Goal: Communication & Community: Answer question/provide support

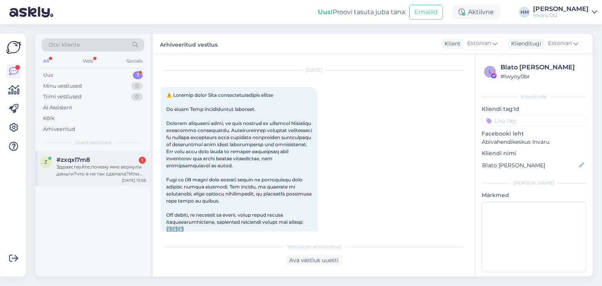
click at [76, 170] on div "Здравствуйте,почему мне вернули деньги?что я не так сделала?Или справка нужна о…" at bounding box center [100, 170] width 89 height 14
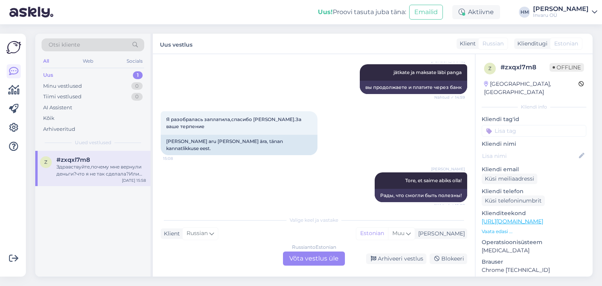
scroll to position [1270, 0]
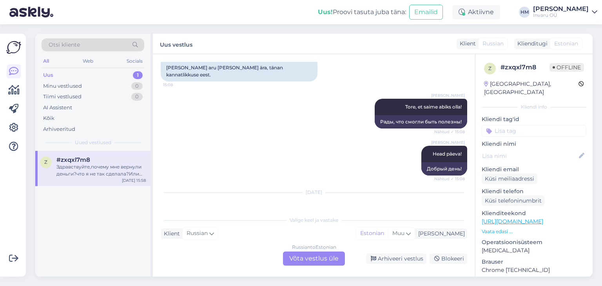
click at [316, 259] on div "Russian to Estonian Võta vestlus üle" at bounding box center [314, 259] width 62 height 14
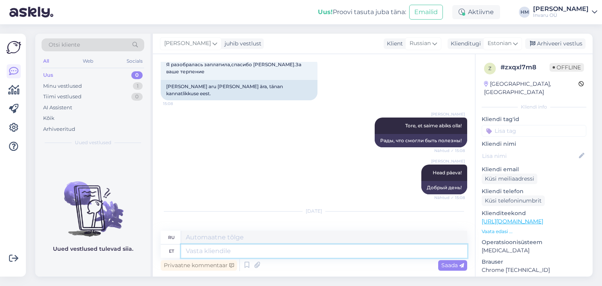
click at [201, 252] on textarea at bounding box center [324, 251] width 286 height 13
type textarea "Tere,"
type textarea "Привет"
type textarea "Tere,"
type textarea "Привет,"
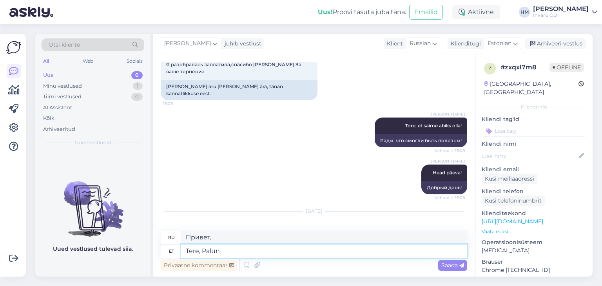
type textarea "Tere, Palun"
type textarea "Здравствуйте, пожалуйста"
type textarea "Tere, Palun saatke"
type textarea "Здравствуйте, пожалуйста отправьте"
type textarea "Tere, Palun saatke veebitellimuse"
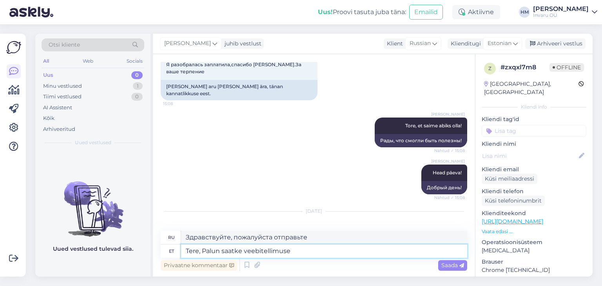
type textarea "Здравствуйте, пожалуйста, отправьте онлайн-заказ."
type textarea "Tere, Palun saatke veebitellimuse nr"
type textarea "Здравствуйте, пожалуйста, пришлите номер онлайн-заказа."
type textarea "Tere, Palun saatke veebitellimuse nr. milleees"
type textarea "Здравствуйте! Пожалуйста, пришлите мне номер онлайн-заказа."
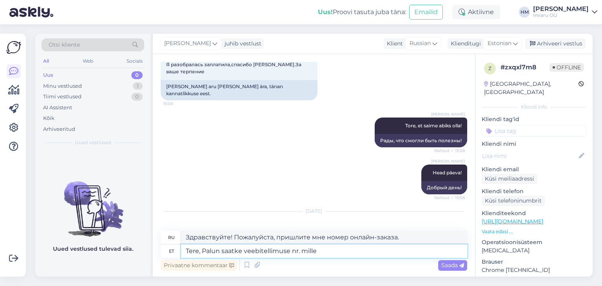
type textarea "Tere, Palun saatke veebitellimuse nr. mille"
type textarea "Здравствуйте, пожалуйста, пришлите номер онлайн-заказа. который"
type textarea "Tere, Palun saatke veebitellimuse nr. mille eest"
type textarea "Здравствуйте, пожалуйста, пришлите номер онлайн-заказа, для которого"
type textarea "Tere, Palun saatke veebitellimuse nr. mille eest teile r"
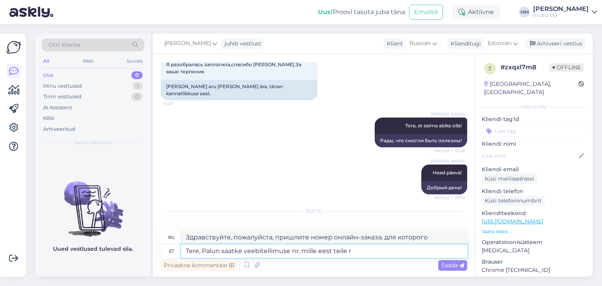
type textarea "Здравствуйте, пожалуйста, пришлите мне номер онлайн-заказа, который вы"
type textarea "Tere, Palun saatke veebitellimuse nr. mille eest teile raha"
type textarea "Здравствуйте, пришлите мне, пожалуйста, номер онлайн-заказа, за который вы полу…"
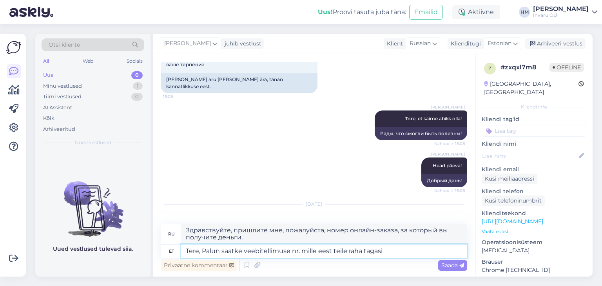
type textarea "Tere, Palun saatke veebitellimuse nr. mille eest teile raha tagasi"
type textarea "Здравствуйте! Пожалуйста, пришлите мне номер онлайн-заказа, по которому вы полу…"
type textarea "Tere, Palun saatke veebitellimuse nr. mille eest teile raha tagasi [PERSON_NAME…"
click at [449, 264] on span "Saada" at bounding box center [452, 265] width 23 height 7
type textarea "Здравствуйте! Пожалуйста, пришлите номер онлайн-заказа, за который вам вернули …"
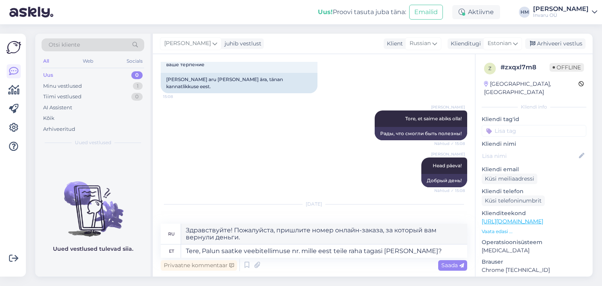
click at [458, 265] on span "Saada" at bounding box center [452, 265] width 23 height 7
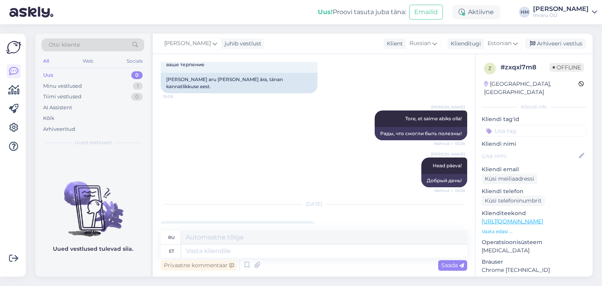
scroll to position [1312, 0]
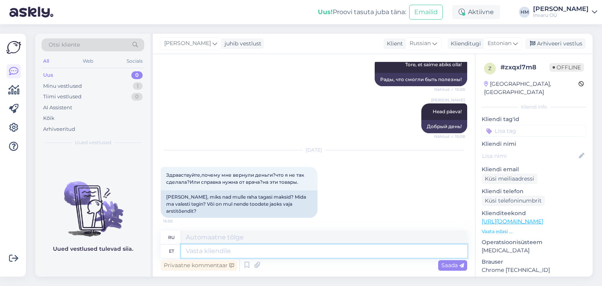
click at [212, 251] on textarea at bounding box center [324, 251] width 286 height 13
type textarea "Kuidas"
type textarea "Как"
type textarea "[PERSON_NAME]"
type textarea "Как вы?"
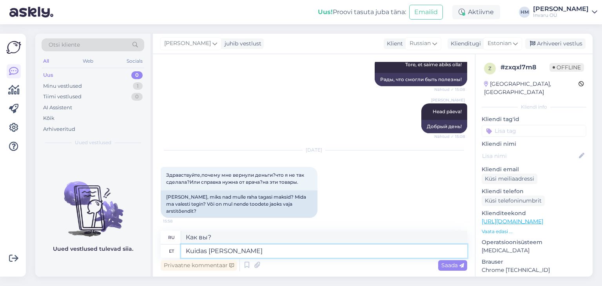
type textarea "Kuidas [PERSON_NAME]"
type textarea "Как вас зовут?"
type textarea "Kuidas [PERSON_NAME] on?"
click at [453, 264] on span "Saada" at bounding box center [452, 265] width 23 height 7
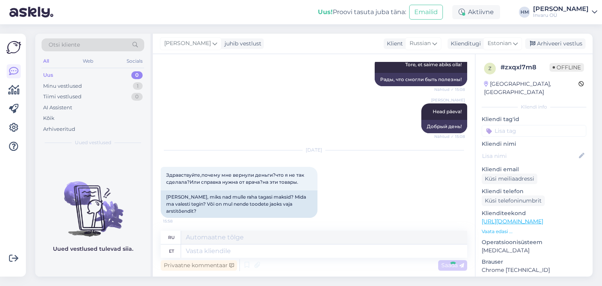
scroll to position [1359, 0]
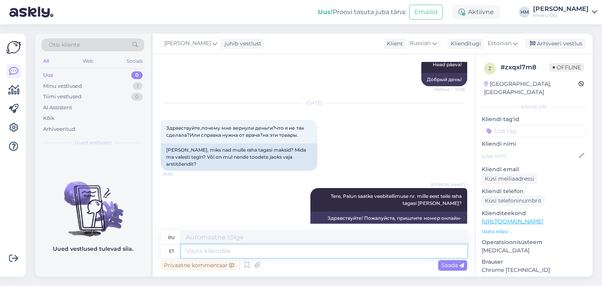
click at [194, 253] on textarea at bounding box center [324, 251] width 286 height 13
type textarea "Te"
type textarea "Ты"
type textarea "Te ei"
type textarea "Ты не"
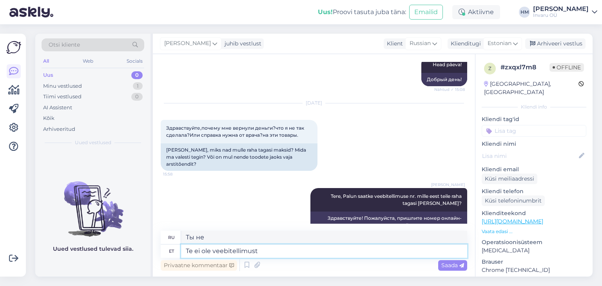
type textarea "Te ei ole veebitellimust"
type textarea "Вы не являетесь онлайн-подписчиком."
type textarea "Te ei ole veebitellimust esitanud"
type textarea "Вы не оформили онлайн-заказ."
drag, startPoint x: 185, startPoint y: 252, endPoint x: 201, endPoint y: 252, distance: 16.9
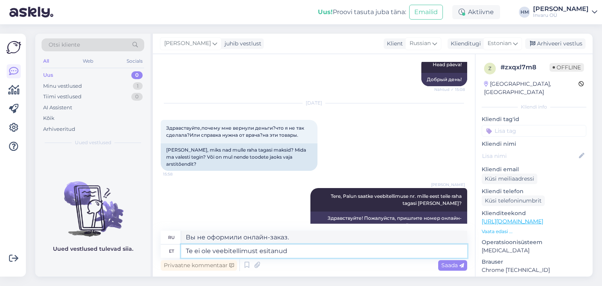
click at [184, 252] on textarea "Te ei ole veebitellimust esitanud" at bounding box center [324, 251] width 286 height 13
type textarea "DanutTe ei ole veebitellimust esitanud"
type textarea "DanutВы не оформили онлайн-заказ."
type textarea "Danut...Te ei ole veebitellimust esitanud"
type textarea "Danut...Te не оформили онлайн-заказ."
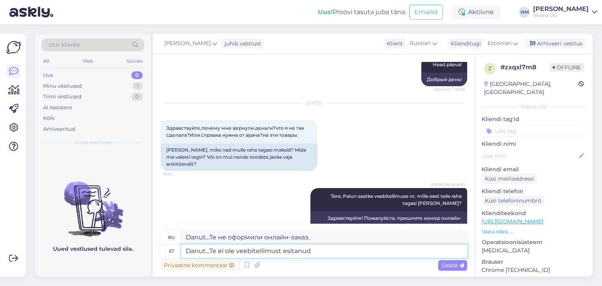
click at [315, 247] on textarea "Danut...Te ei ole veebitellimust esitanud" at bounding box center [324, 251] width 286 height 13
type textarea "Danut...Te ei ole veebitellimust esitanud,"
type textarea "Danut...Te не оформили онлайн-заказ,"
type textarea "Danut...Te ei ole veebitellimust esitanud, Te"
type textarea "Danut...Te не оформили онлайн-заказ, вы"
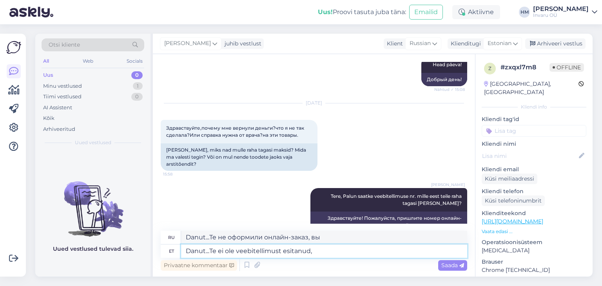
type textarea "Danut...Te ei ole veebitellimust esitanud"
type textarea "Danut...Te не оформили онлайн-заказ,"
type textarea "Danut...Te ei ole veebitellimust esitanud."
type textarea "Danut...Te не оформили онлайн-заказ."
type textarea "Danut...Te ei ole veebitellimust esitanud. Kandsite r"
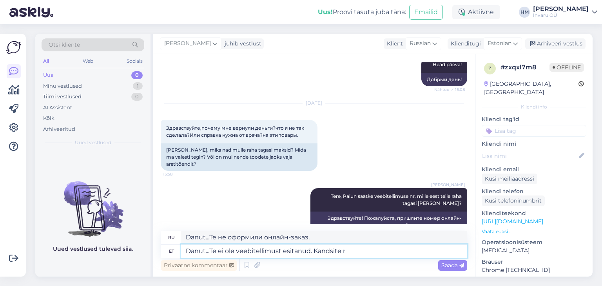
type textarea "Danut...Te не оформили онлайн-заказ. Вы перевезли"
type textarea "Danut...Te ei ole veebitellimust esitanud. Kandsite raha"
type textarea "Danut...Te не оформили онлайн-заказ. Вы перевели деньги."
type textarea "Danut...Te ei ole veebitellimust esitanud. Kandsite raha lihtsalt"
type textarea "Danut...Te не оформили онлайн-заказ. Вы просто перевели деньги."
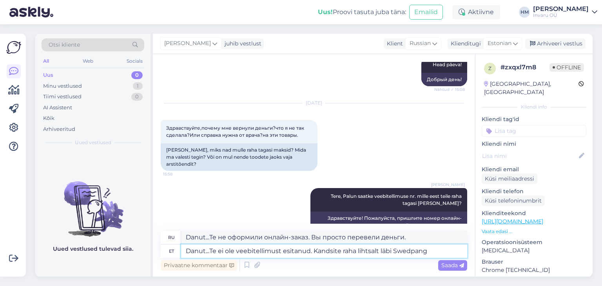
type textarea "Danut...Te ei ole veebitellimust esitanud. Kandsite raha lihtsalt läbi [GEOGRAP…"
type textarea "Danut...Te не оформили онлайн-заказ. Вы просто перевели деньги через [GEOGRAPHI…"
type textarea "Danut...Te ei ole veebitellimust esitanud. Kandsite raha lihtsalt läbi [GEOGRAP…"
type textarea "Danut...Te не оформили онлайн-заказ. Вы просто перевели деньги через [GEOGRAPHI…"
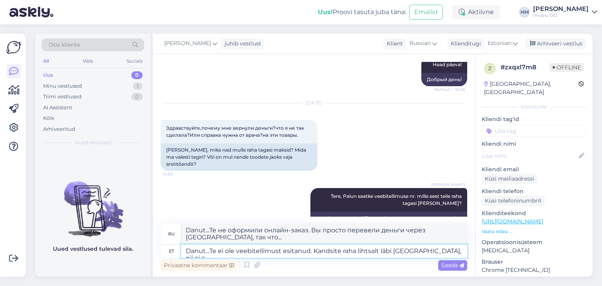
type textarea "Danut...Te ei ole veebitellimust esitanud. Kandsite raha lihtsalt läbi [GEOGRAP…"
type textarea "Danut...Te не оформили онлайн-заказ. Вы просто перевели деньги через [GEOGRAPHI…"
type textarea "Danut...Te ei ole veebitellimust esitanud. Kandsite raha lihtsalt läbi [GEOGRAP…"
type textarea "Danut...Te не оформили онлайн-заказ. Вы просто перевели деньги через [GEOGRAPHI…"
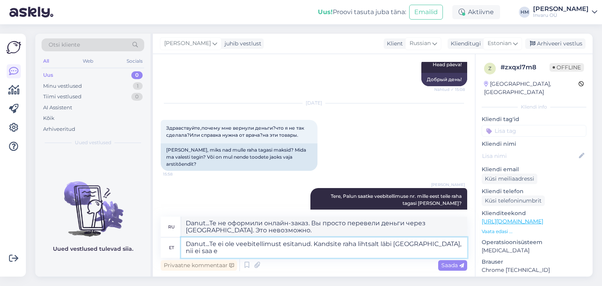
type textarea "Danut...Te ei ole veebitellimust esitanud. Kandsite raha lihtsalt läbi [GEOGRAP…"
type textarea "Danut...Te не оформили онлайн-заказ. Вы просто перевели деньги через [GEOGRAPHI…"
type textarea "Danut...Te ei ole veebitellimust esitanud. Kandsite raha lihtsalt läbi [GEOGRAP…"
type textarea "Danut...Te не оформили онлайн-заказ. Вы просто перевели деньги через Swedbank, …"
type textarea "Danut...Te ei ole veebitellimust esitanud. Kandsite raha lihtsalt läbi [GEOGRAP…"
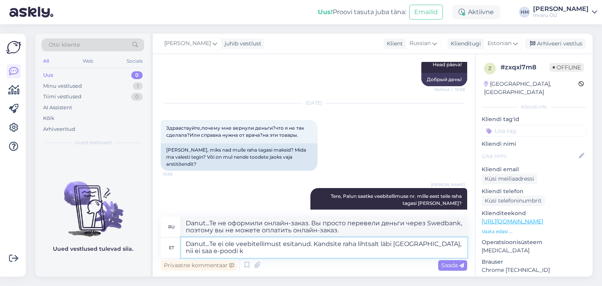
type textarea "Danut...Te не оформили онлайн-заказ. Вы просто перевели деньги через Swedbank, …"
type textarea "Danut...Te ei ole veebitellimust esitanud. Kandsite raha lihtsalt läbi Swedpang…"
type textarea "Danut...Te не оформили онлайн-заказ. Вы просто перевели деньги через Swedbank, …"
click at [205, 245] on textarea "Danut...Te ei ole veebitellimust esitanud. Kandsite raha lihtsalt läbi Swedpang…" at bounding box center [324, 248] width 286 height 20
type textarea "[PERSON_NAME]...Te ei ole veebitellimust esitanud. Kandsite raha lihtsalt läbi …"
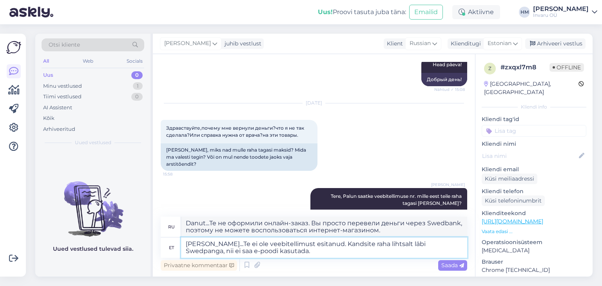
type textarea "[PERSON_NAME]...Te не оформили онлайн-заказ. Вы просто перевели деньги через Sw…"
type textarea "[PERSON_NAME] ...Te ei ole veebitellimust esitanud. Kandsite raha lihtsalt läbi…"
type textarea "Дануте ...Te не оформили онлайн-заказ. Вы просто перевели деньги через Swedbank…"
drag, startPoint x: 216, startPoint y: 245, endPoint x: 268, endPoint y: 236, distance: 52.6
click at [216, 245] on textarea "[PERSON_NAME] ...Te ei ole veebitellimust esitanud. Kandsite raha lihtsalt läbi…" at bounding box center [324, 248] width 286 height 20
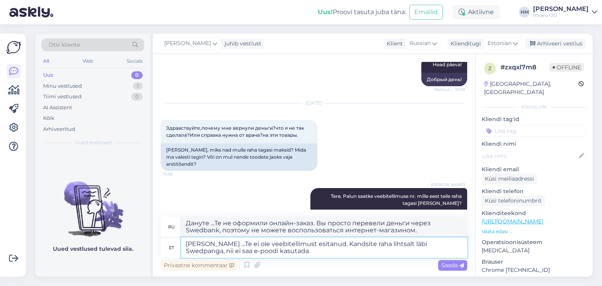
type textarea "[PERSON_NAME] ... e ei ole veebitellimust esitanud. Kandsite raha lihtsalt läbi…"
type textarea "Дануте ... вы не оформили онлайн-заказ. Вы просто перевели деньги через Swedban…"
click at [258, 252] on textarea "[PERSON_NAME] ... te ei ole veebitellimust esitanud. Kandsite raha lihtsalt läb…" at bounding box center [324, 248] width 286 height 20
type textarea "[PERSON_NAME] ... te ei ole veebitellimust esitanud. Kandsite raha lihtsalt läb…"
type textarea "Дануте ... вы не оформили онлайн-заказ. Вы просто перевели деньги через Swedban…"
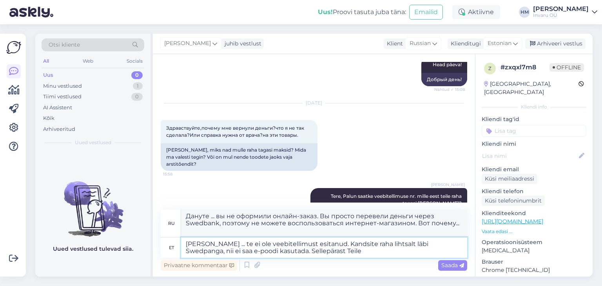
type textarea "[PERSON_NAME] ... te ei ole veebitellimust esitanud. Kandsite raha lihtsalt läb…"
type textarea "Дануте ... вы не оформили онлайн-заказ. Вы просто перевели деньги через Swedban…"
type textarea "[PERSON_NAME] ... te ei ole veebitellimust esitanud. Kandsite raha lihtsalt läb…"
type textarea "Дануте ... вы не оформили онлайн-заказ. Вы просто перевели деньги через [GEOGRA…"
type textarea "[PERSON_NAME] ... te ei ole veebitellimust esitanud. Kandsite raha lihtsalt läb…"
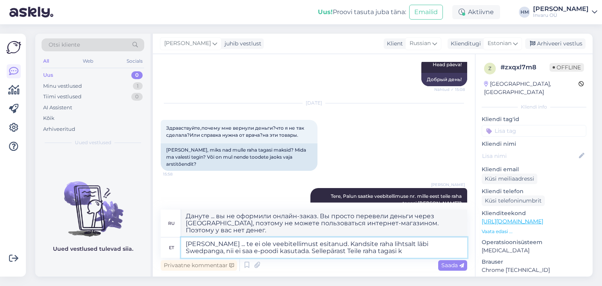
type textarea "Дануте ... вы не оформляли онлайн-заказ. Вы просто перевели деньги через [GEOGR…"
type textarea "[PERSON_NAME] ... te ei ole veebitellimust esitanud. Kandsite raha lihtsalt läb…"
type textarea "Дануте ... вы не оформляли онлайн-заказ. Вы просто перевели деньги через [GEOGR…"
type textarea "[PERSON_NAME] ... te ei ole veebitellimust esitanud. Kandsite raha lihtsalt läb…"
type textarea "Дануте ... вы не оформляли онлайн-заказ. Вы просто перевели деньги через [GEOGR…"
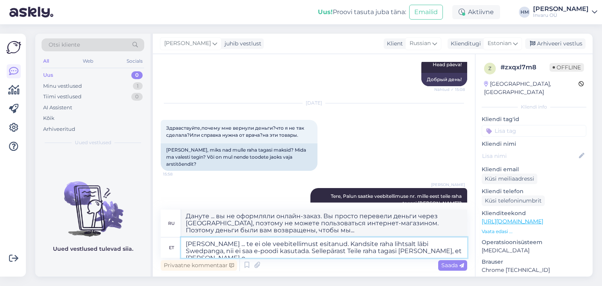
type textarea "[PERSON_NAME] ... te ei ole veebitellimust esitanud. Kandsite raha lihtsalt läb…"
type textarea "Дануте ... вы не оформили онлайн-заказ. Вы просто перевели деньги через [GEOGRA…"
type textarea "[PERSON_NAME] ... te ei ole veebitellimust esitanud. Kandsite raha lihtsalt läb…"
type textarea "Дануте ... вы не оформили онлайн-заказ. Вы просто перевели деньги через [GEOGRA…"
type textarea "[PERSON_NAME] ... te ei ole veebitellimust esitanud. Kandsite raha lihtsalt läb…"
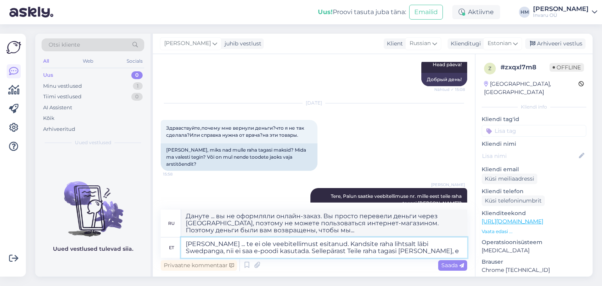
type textarea "Дануте ... вы не оформили онлайн-заказ. Вы просто перевели деньги через [GEOGRA…"
type textarea "[PERSON_NAME] ... te ei ole veebitellimust esitanud. Kandsite raha lihtsalt läb…"
type textarea "Дануте ... вы не оформляли онлайн-заказ. Вы просто перевели деньги через [GEOGR…"
type textarea "[PERSON_NAME] ... te ei ole veebitellimust esitanud. Kandsite raha lihtsalt läb…"
type textarea "Дануте ... вы не оформляли онлайн-заказ. Вы просто перевели деньги через Swedba…"
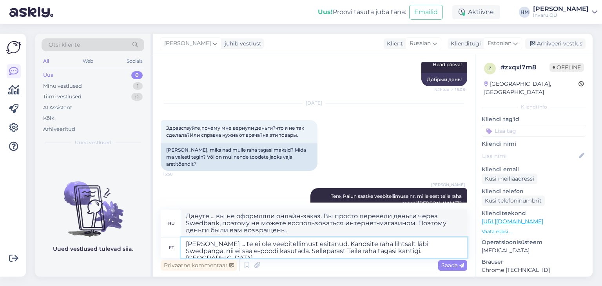
type textarea "[PERSON_NAME] ... te ei ole veebitellimust esitanud. Kandsite raha lihtsalt läb…"
type textarea "Дануте ... вы не оформляли онлайн-заказ. Вы просто перевели деньги через [GEOGR…"
click at [196, 251] on textarea "[PERSON_NAME] ... te ei ole veebitellimust esitanud. Kandsite raha lihtsalt läb…" at bounding box center [324, 248] width 286 height 20
click at [222, 250] on textarea "[PERSON_NAME] ... te ei ole veebitellimust esitanud. Kandsite raha lihtsalt läb…" at bounding box center [324, 248] width 286 height 20
type textarea "[PERSON_NAME] ... te ei ole veebitellimust esitanud. Kandsite raha lihtsalt läb…"
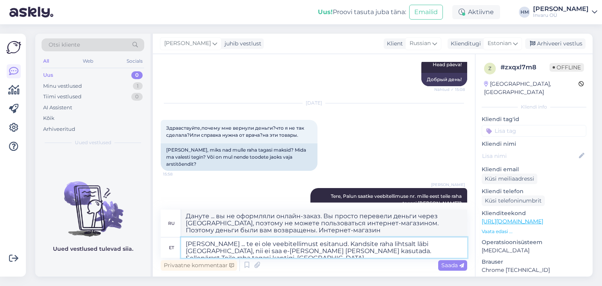
type textarea "Дануте ... вы не оформляли онлайн-заказ. Вы просто перевели деньги через Swedba…"
click at [267, 252] on textarea "[PERSON_NAME] ... te ei ole veebitellimust esitanud. Kandsite raha lihtsalt läb…" at bounding box center [324, 248] width 286 height 20
type textarea "[PERSON_NAME] ... te ei ole veebitellimust esitanud. Kandsite raha lihtsalt läb…"
type textarea "Дануте ... вы не оформляли онлайн-заказ. Вы просто перевели деньги через Swedba…"
click at [396, 253] on textarea "[PERSON_NAME] ... te ei ole veebitellimust esitanud. Kandsite raha lihtsalt läb…" at bounding box center [324, 248] width 286 height 20
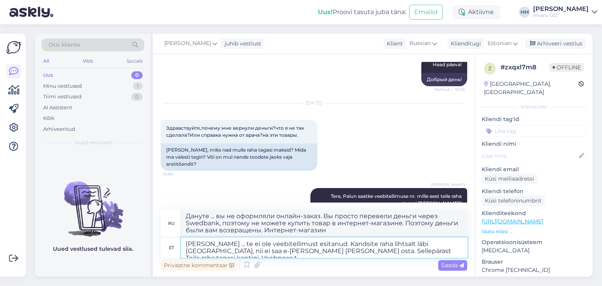
type textarea "[PERSON_NAME] ... te ei ole veebitellimust esitanud. Kandsite raha lihtsalt läb…"
type textarea "Дануте ... вы не оформляли онлайн-заказ. Вы просто перевели деньги через Swedba…"
type textarea "[PERSON_NAME] ... te ei ole veebitellimust esitanud. Kandsite raha lihtsalt läb…"
type textarea "Дануте ... вы не оформляли онлайн-заказ. Вы просто перевели деньги через Swedba…"
type textarea "[PERSON_NAME] ... te ei ole veebitellimust esitanud. Kandsite raha lihtsalt läb…"
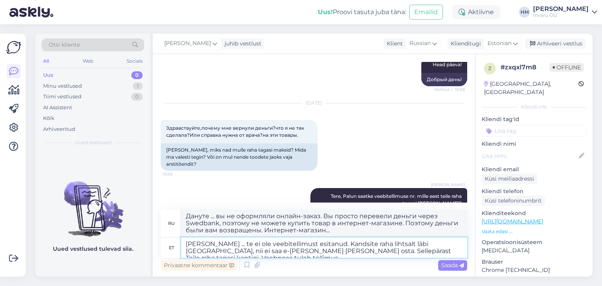
type textarea "Дануте ... вы не оформляли онлайн-заказ. Вы просто перевели деньги через Swedba…"
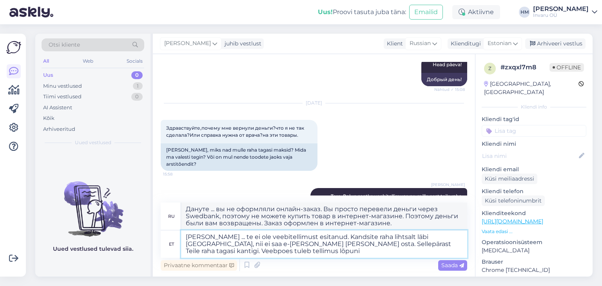
type textarea "[PERSON_NAME] ... te ei ole veebitellimust esitanud. Kandsite raha lihtsalt läb…"
type textarea "Дануте ... вы не оформляли онлайн-заказ. Вы просто перевели деньги через Swedba…"
type textarea "[PERSON_NAME] ... te ei ole veebitellimust esitanud. Kandsite raha lihtsalt läb…"
type textarea "Дануте ... вы не оформляли онлайн-заказ. Вы просто перевели деньги через Swedba…"
type textarea "[PERSON_NAME] ... te ei ole veebitellimust esitanud. Kandsite raha lihtsalt läb…"
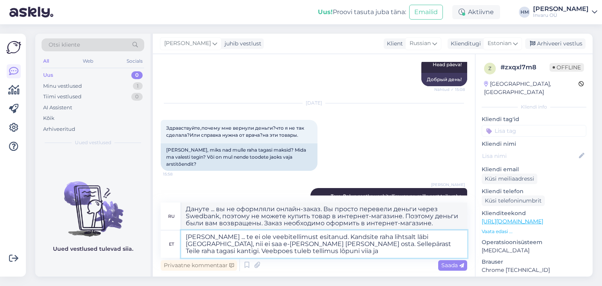
type textarea "Дануте ... вы не оформляли онлайн-заказ. Вы просто перевели деньги через Swedba…"
type textarea "[PERSON_NAME] ... te ei ole veebitellimust esitanud. Kandsite raha lihtsalt läb…"
type textarea "Дануте ... вы не оформляли онлайн-заказ. Вы просто перевели деньги через Swedba…"
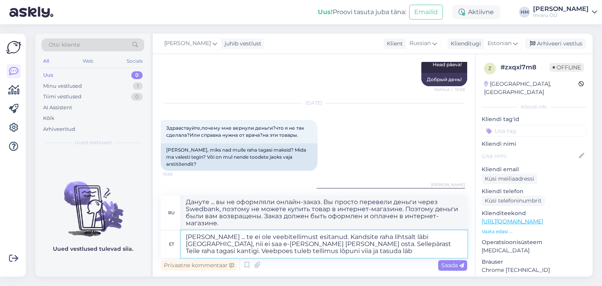
type textarea "[PERSON_NAME] ... te ei ole veebitellimust esitanud. Kandsite raha lihtsalt läb…"
type textarea "Дануте ... вы не оформляли онлайн-заказ. Вы просто перевели деньги через Swedba…"
type textarea "[PERSON_NAME] ... te ei ole veebitellimust esitanud. Kandsite raha lihtsalt läb…"
type textarea "Дануте ... вы не оформляли онлайн-заказ. Вы просто перевели деньги через Swedba…"
type textarea "[PERSON_NAME] ... te ei ole veebitellimust esitanud. Kandsite raha lihtsalt läb…"
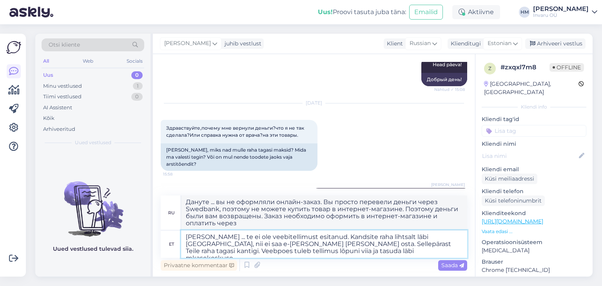
type textarea "Дануте ... вы не оформляли онлайн-заказ. Вы просто перевели деньги через Swedba…"
click at [383, 243] on textarea "[PERSON_NAME] ... te ei ole veebitellimust esitanud. Kandsite raha lihtsalt läb…" at bounding box center [324, 243] width 286 height 27
click at [268, 249] on textarea "[PERSON_NAME] ... te ei ole veebitellimust esitanud. Kandsite raha lihtsalt läb…" at bounding box center [324, 243] width 286 height 27
type textarea "[PERSON_NAME] ... te ei ole veebitellimust esitanud. Kandsite raha lihtsalt läb…"
type textarea "Дануте ... вы не оформляли онлайн-заказ. Вы просто перевели деньги через Swedba…"
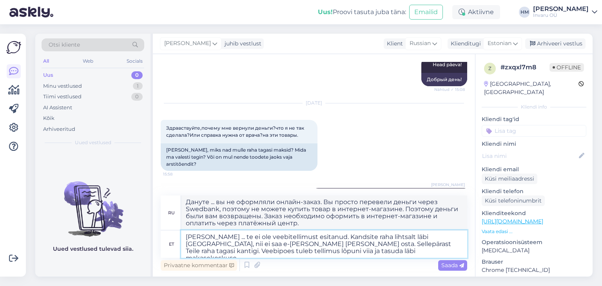
click at [279, 250] on textarea "[PERSON_NAME] ... te ei ole veebitellimust esitanud. Kandsite raha lihtsalt läb…" at bounding box center [324, 243] width 286 height 27
type textarea "[PERSON_NAME] ... te ei ole veebitellimust esitanud. Kandsite raha lihtsalt läb…"
click at [445, 263] on span "Saada" at bounding box center [452, 265] width 23 height 7
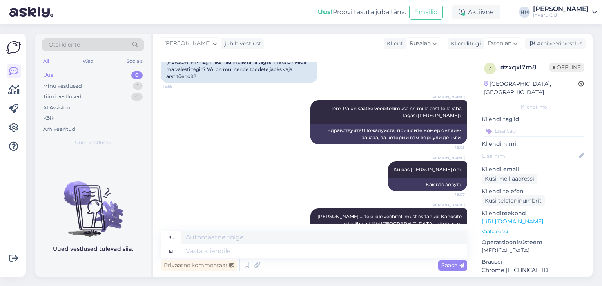
scroll to position [1456, 0]
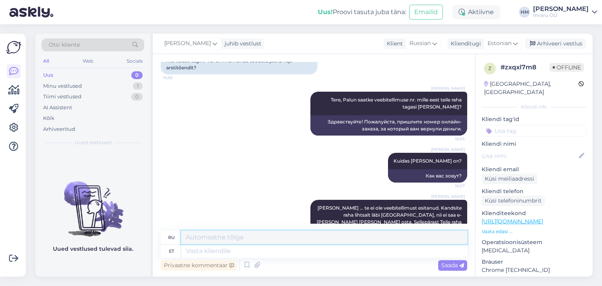
click at [229, 236] on textarea at bounding box center [324, 237] width 286 height 13
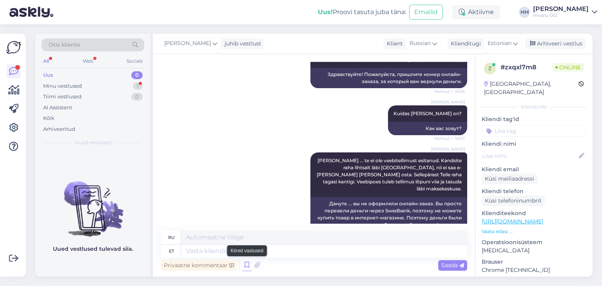
click at [247, 267] on icon at bounding box center [246, 265] width 9 height 12
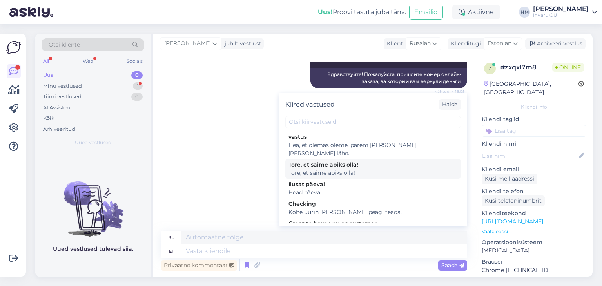
click at [314, 161] on div "Tore, et saime abiks olla!" at bounding box center [372, 165] width 169 height 8
type textarea "Рады, что смогли быть полезны!"
type textarea "Tore, et saime abiks olla!"
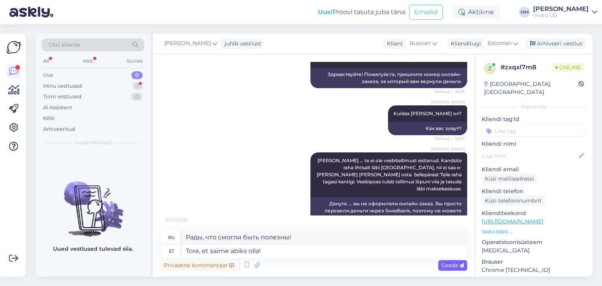
click at [453, 264] on span "Saada" at bounding box center [452, 265] width 23 height 7
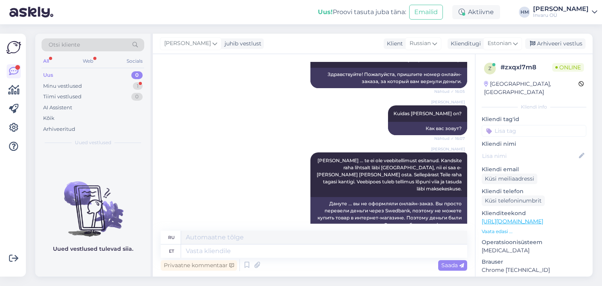
scroll to position [1550, 0]
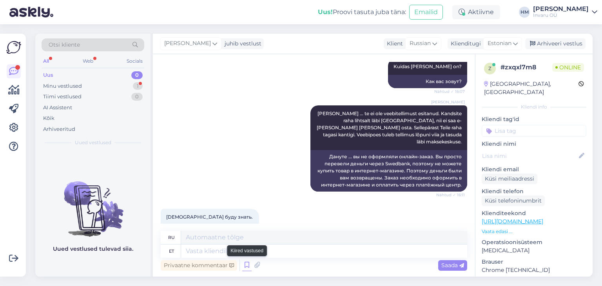
click at [245, 263] on icon at bounding box center [246, 265] width 9 height 12
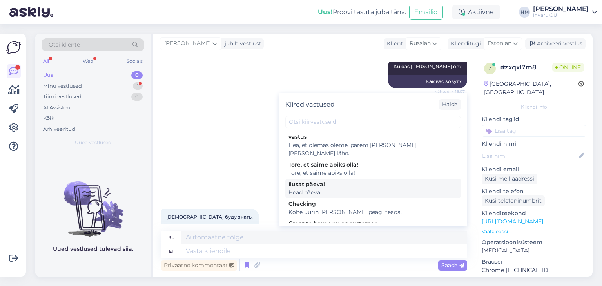
click at [313, 180] on div "Ilusat päeva!" at bounding box center [372, 184] width 169 height 8
type textarea "Добрый день!"
type textarea "Head päeva!"
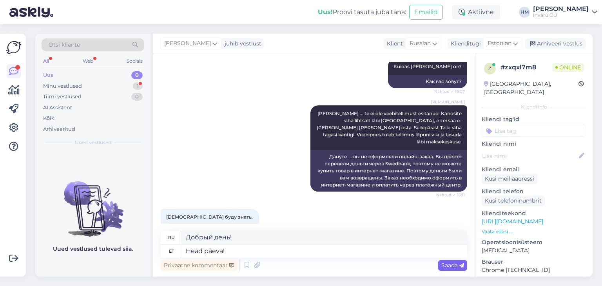
click at [447, 264] on span "Saada" at bounding box center [452, 265] width 23 height 7
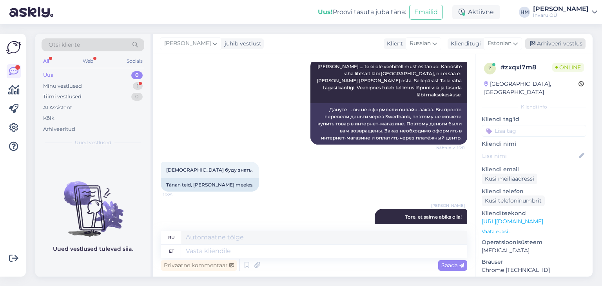
click at [563, 42] on div "Arhiveeri vestlus" at bounding box center [555, 43] width 60 height 11
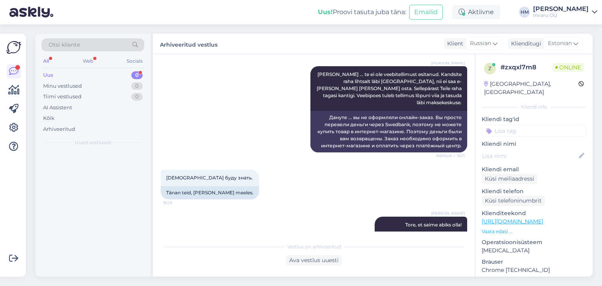
scroll to position [1636, 0]
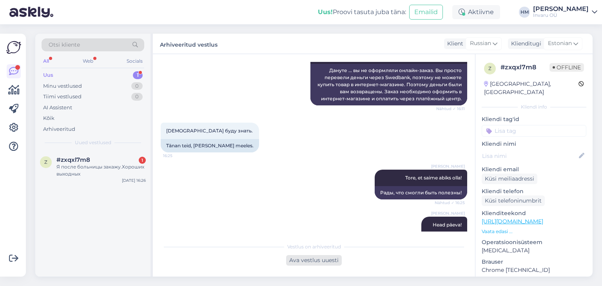
click at [339, 263] on div "Ava vestlus uuesti" at bounding box center [314, 260] width 56 height 11
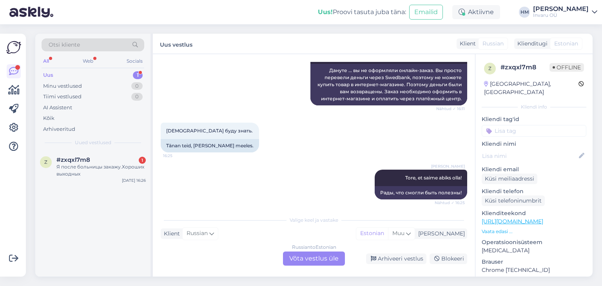
click at [323, 259] on div "Russian to Estonian Võta vestlus üle" at bounding box center [314, 259] width 62 height 14
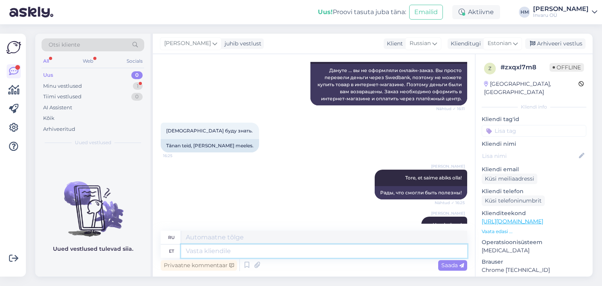
click at [230, 248] on textarea at bounding box center [324, 251] width 286 height 13
type textarea "Tänan!"
type textarea "Спасибо!"
type textarea "Tänan!"
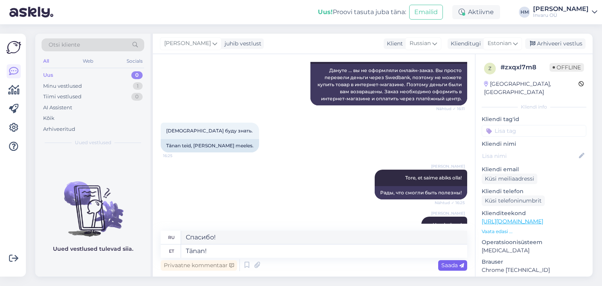
click at [444, 267] on span "Saada" at bounding box center [452, 265] width 23 height 7
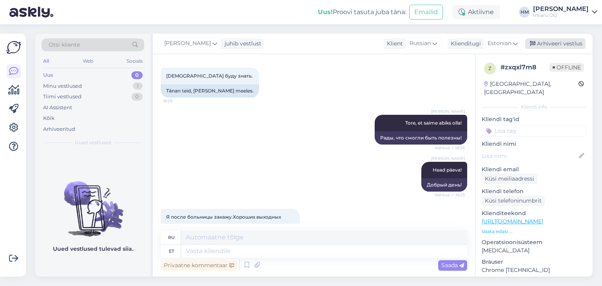
click at [550, 41] on div "Arhiveeri vestlus" at bounding box center [555, 43] width 60 height 11
